Goal: Task Accomplishment & Management: Use online tool/utility

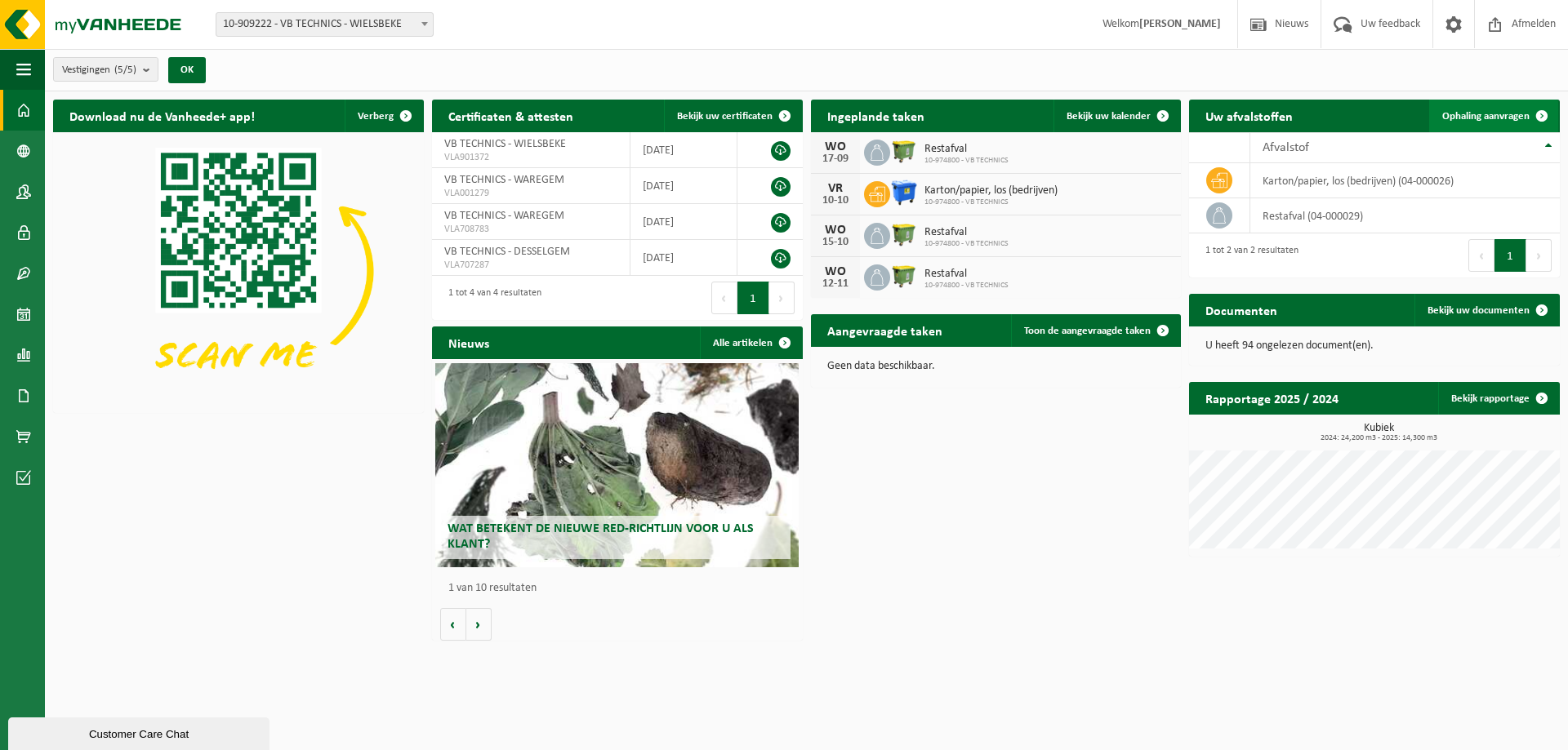
click at [1485, 116] on span "Ophaling aanvragen" at bounding box center [1486, 116] width 88 height 11
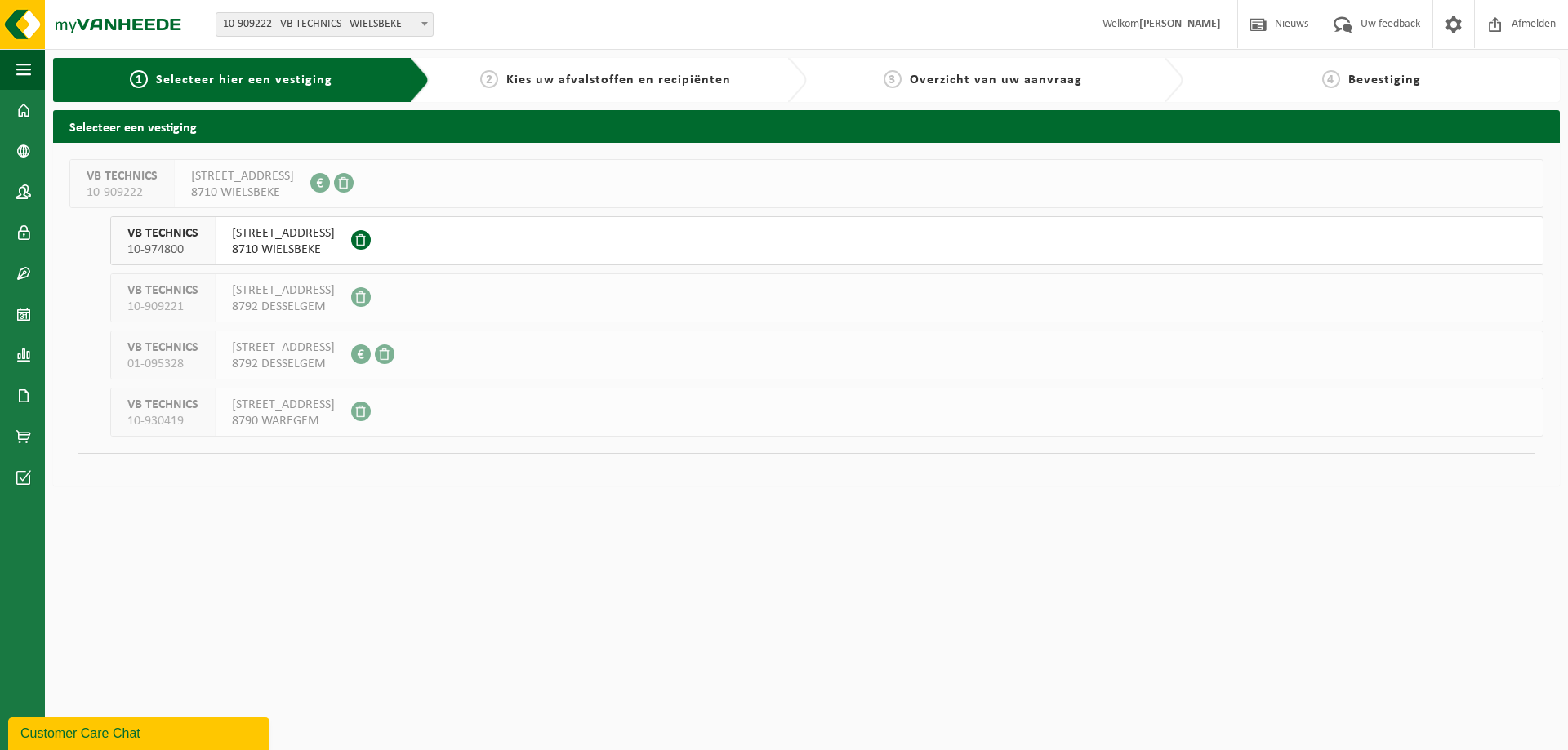
click at [454, 234] on button "VB TECHNICS 10-974800 WAKKENSTEENWEG 156 8710 WIELSBEKE" at bounding box center [827, 240] width 1433 height 49
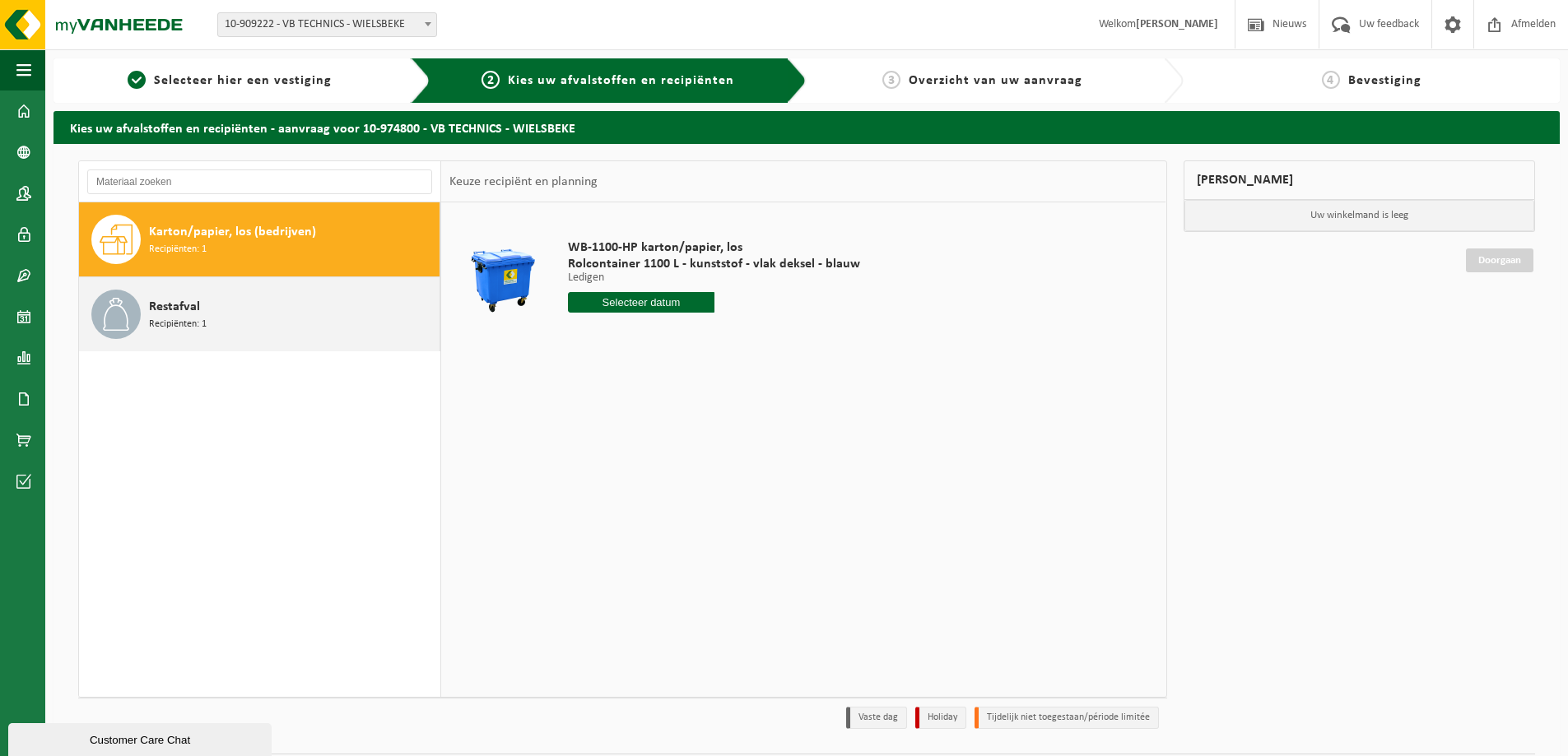
click at [185, 308] on span "Restafval" at bounding box center [174, 306] width 51 height 20
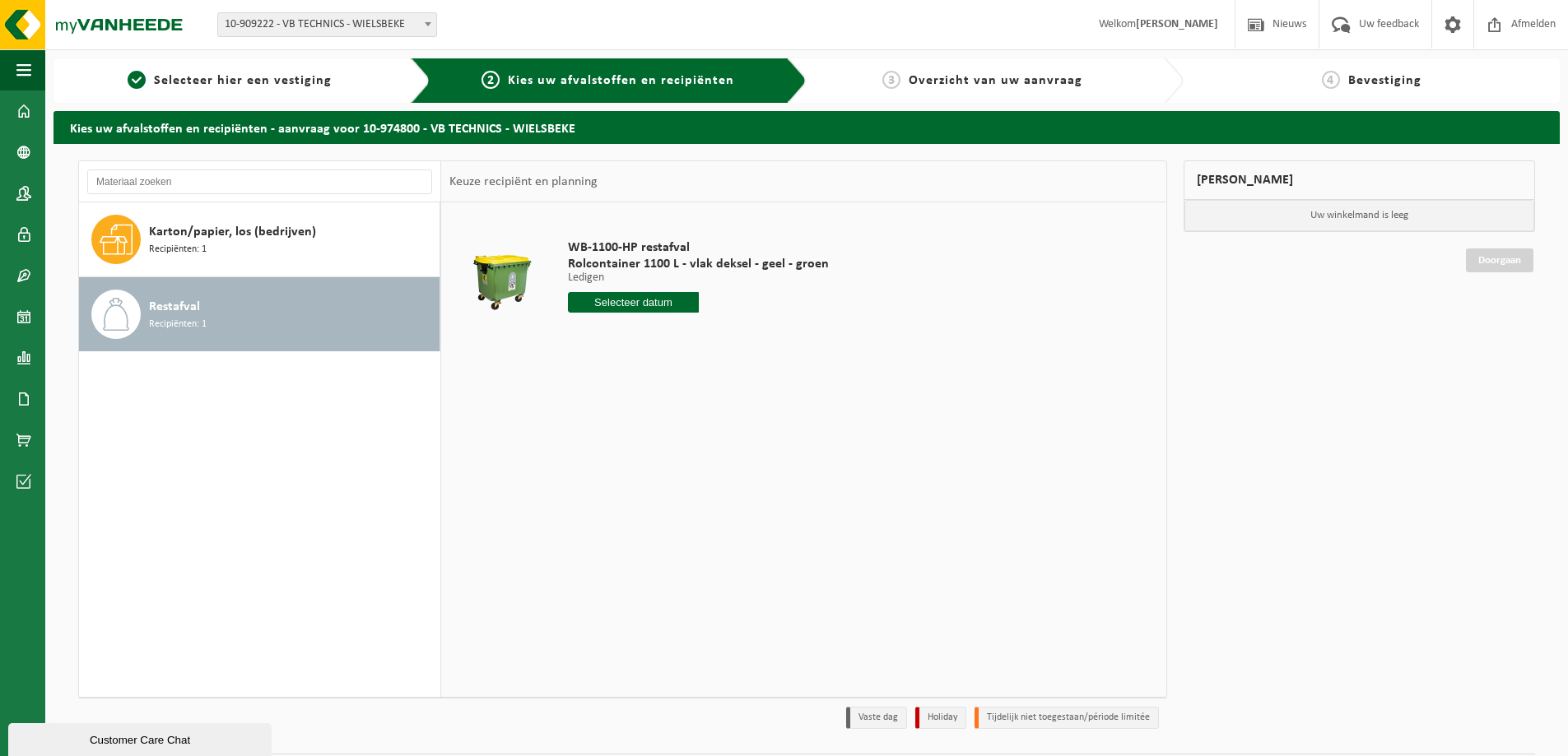
click at [633, 306] on input "text" at bounding box center [633, 303] width 131 height 20
click at [644, 418] on div "10" at bounding box center [640, 422] width 29 height 26
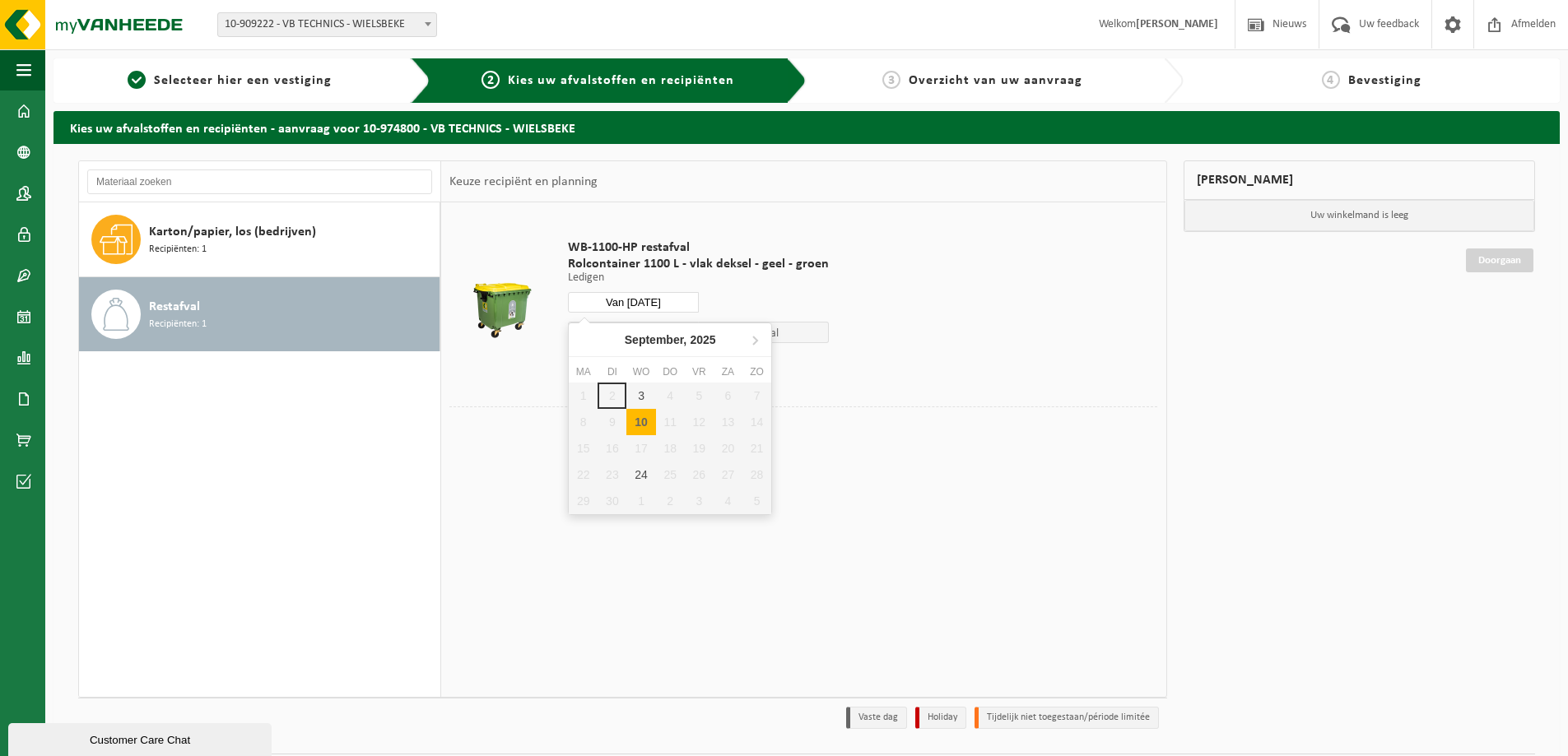
click at [647, 304] on input "Van 2025-09-10" at bounding box center [633, 303] width 131 height 20
click at [636, 399] on div "3" at bounding box center [640, 396] width 29 height 26
type input "Van 2025-09-03"
click at [634, 358] on button "In winkelmand" at bounding box center [614, 364] width 90 height 26
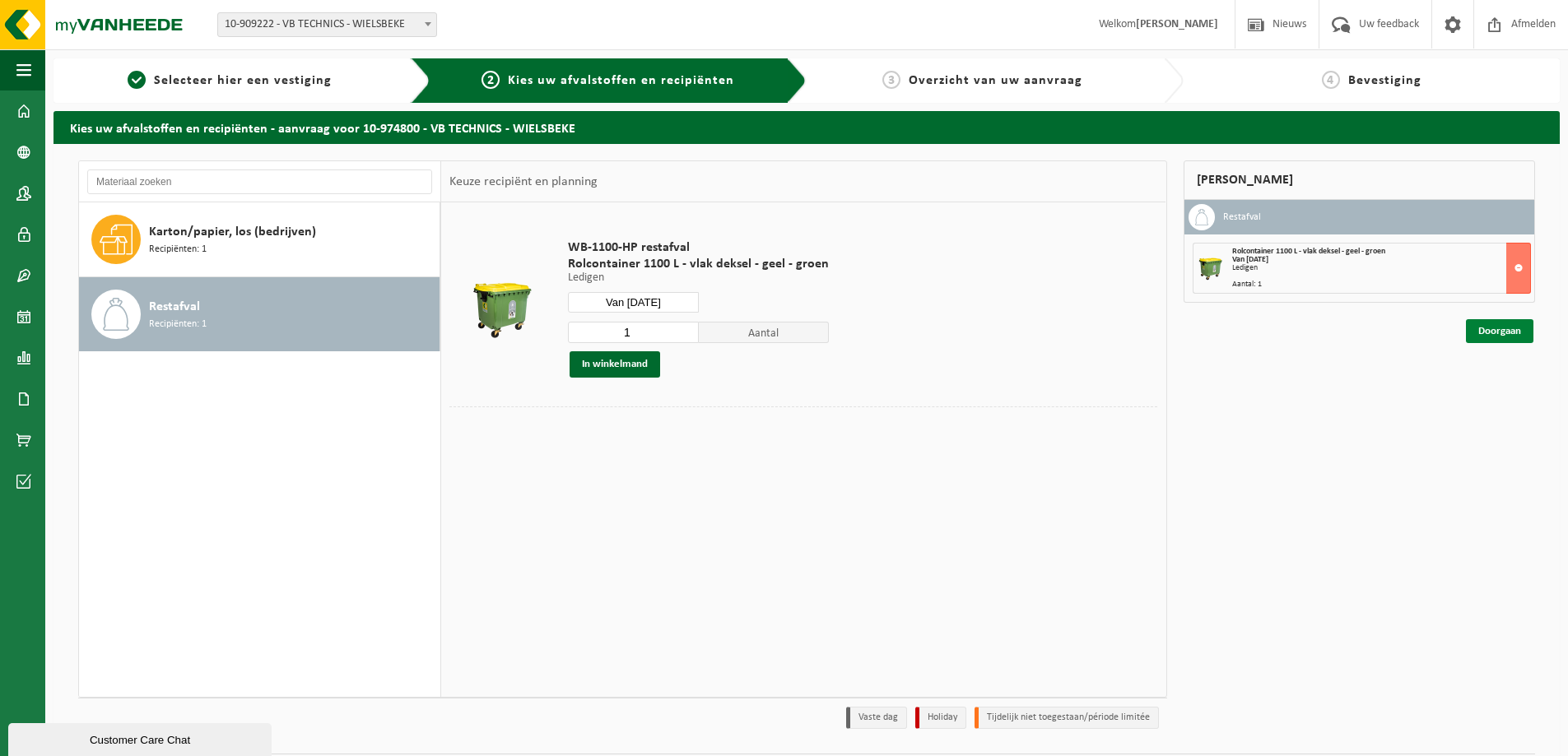
click at [1481, 328] on link "Doorgaan" at bounding box center [1499, 332] width 68 height 24
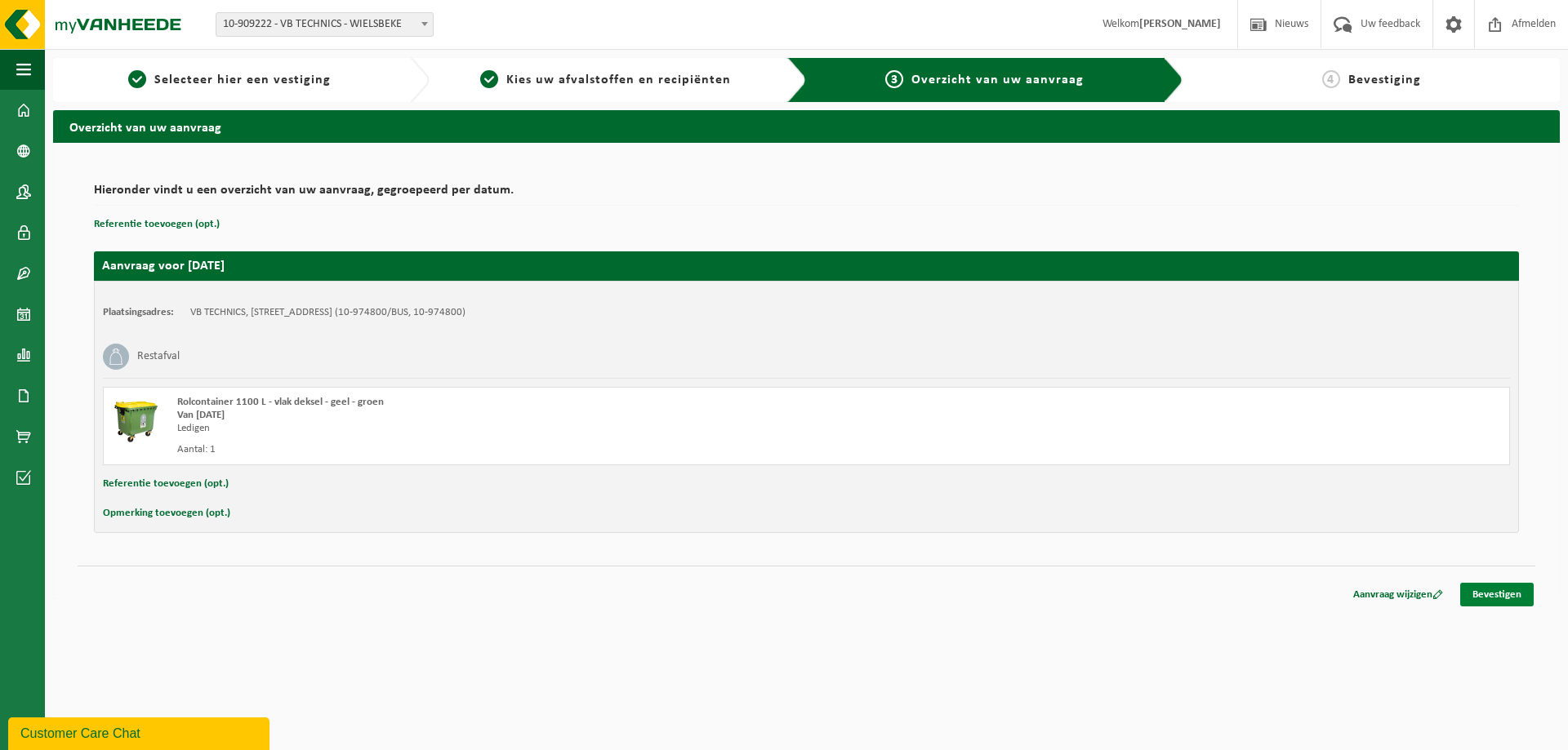
click at [1494, 602] on link "Bevestigen" at bounding box center [1497, 595] width 74 height 24
